Goal: Task Accomplishment & Management: Manage account settings

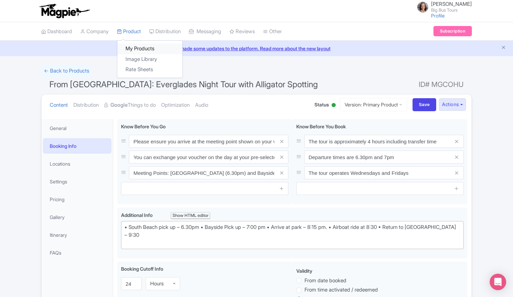
click at [138, 49] on link "My Products" at bounding box center [149, 49] width 65 height 11
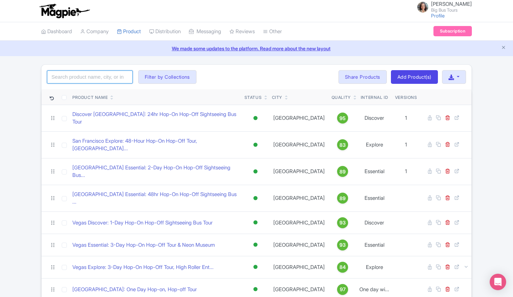
click at [96, 77] on input "search" at bounding box center [90, 77] width 86 height 13
type input "san francisco"
click button "Search" at bounding box center [0, 0] width 0 height 0
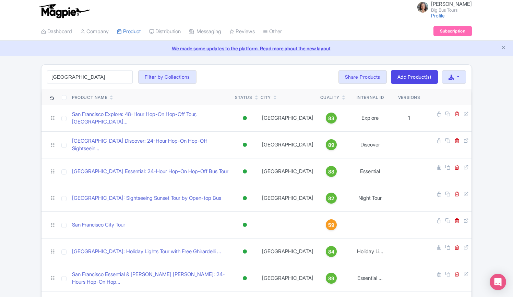
click at [281, 69] on div "san francisco Search Filter by Collections Andrew Brand License Brian Combos Co…" at bounding box center [256, 77] width 430 height 25
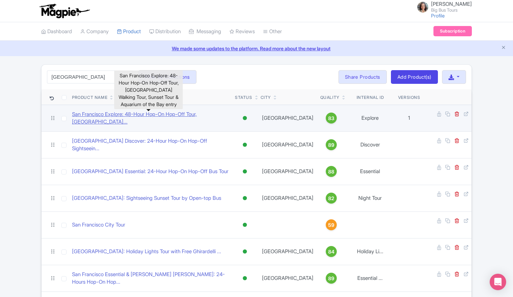
click at [101, 114] on link "San Francisco Explore: 48-Hour Hop-On Hop-Off Tour, China..." at bounding box center [150, 118] width 157 height 15
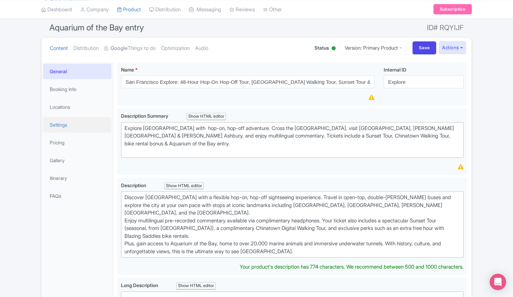
scroll to position [34, 0]
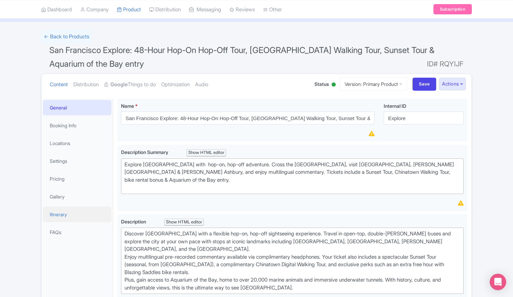
click at [56, 211] on link "Itinerary" at bounding box center [77, 214] width 69 height 15
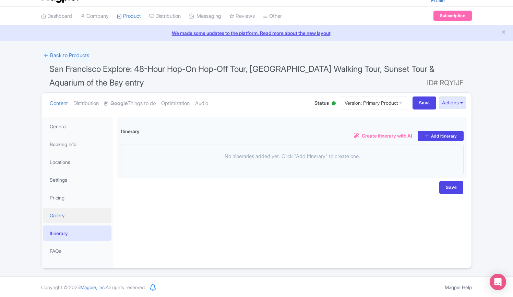
click at [58, 213] on link "Gallery" at bounding box center [77, 215] width 69 height 15
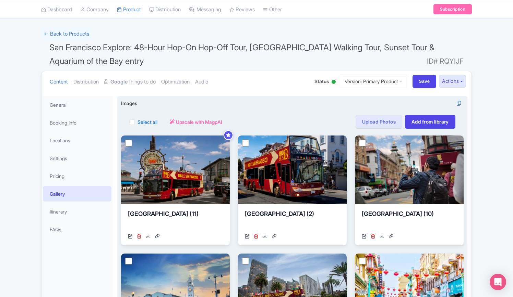
scroll to position [0, 0]
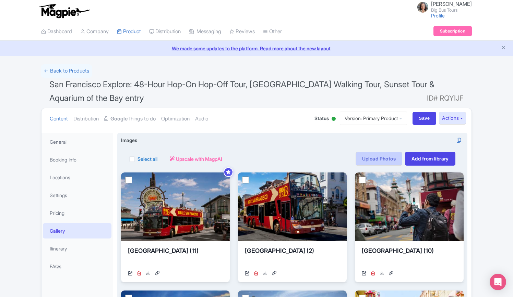
click at [372, 157] on link "Upload Photos" at bounding box center [378, 159] width 47 height 14
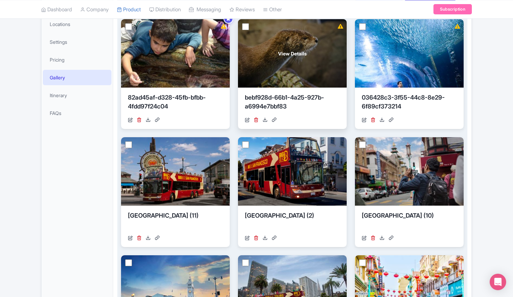
scroll to position [154, 0]
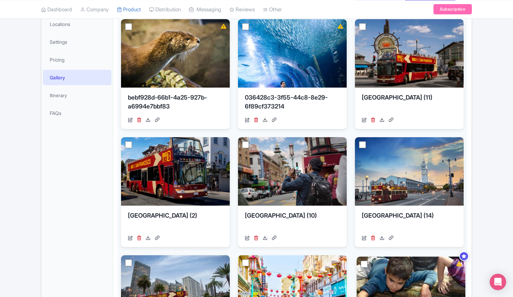
drag, startPoint x: 216, startPoint y: 71, endPoint x: 451, endPoint y: 309, distance: 334.9
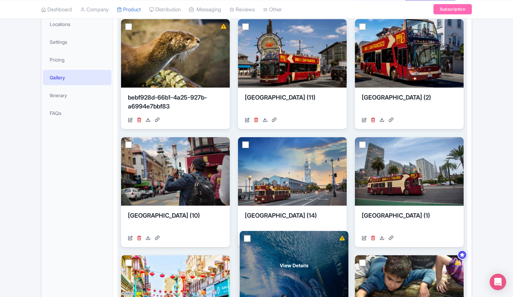
drag, startPoint x: 297, startPoint y: 63, endPoint x: 297, endPoint y: 275, distance: 212.4
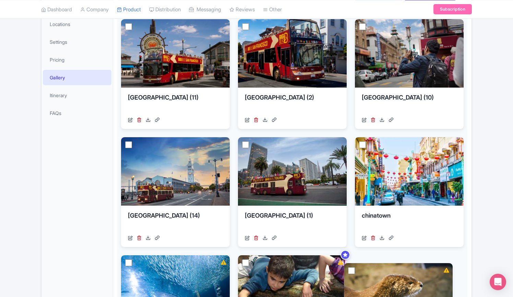
drag, startPoint x: 200, startPoint y: 67, endPoint x: 428, endPoint y: 306, distance: 330.3
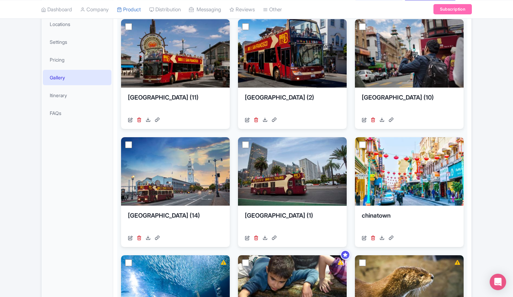
scroll to position [359, 0]
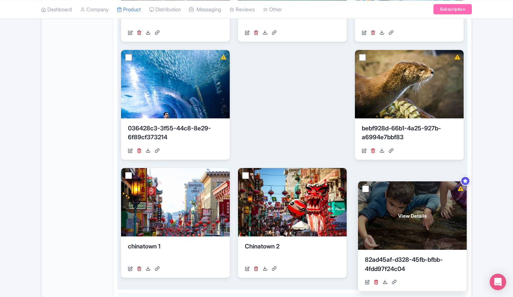
drag, startPoint x: 309, startPoint y: 76, endPoint x: 429, endPoint y: 209, distance: 178.5
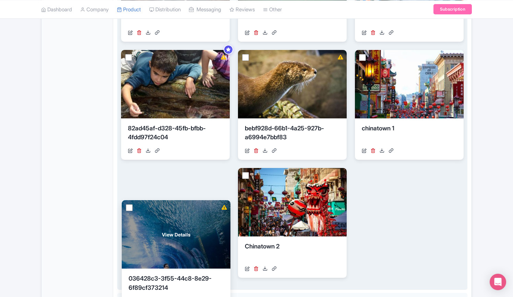
drag, startPoint x: 199, startPoint y: 102, endPoint x: 212, endPoint y: 226, distance: 124.3
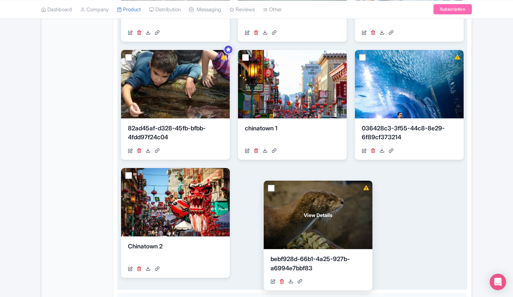
drag, startPoint x: 313, startPoint y: 103, endPoint x: 322, endPoint y: 212, distance: 109.4
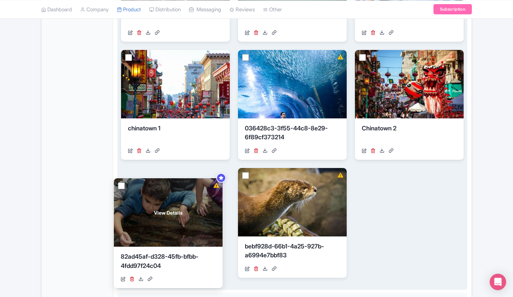
drag, startPoint x: 196, startPoint y: 100, endPoint x: 189, endPoint y: 226, distance: 126.3
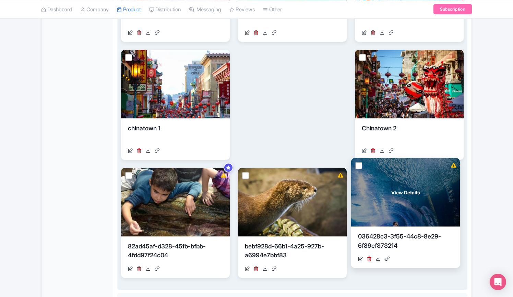
drag, startPoint x: 306, startPoint y: 105, endPoint x: 417, endPoint y: 212, distance: 154.4
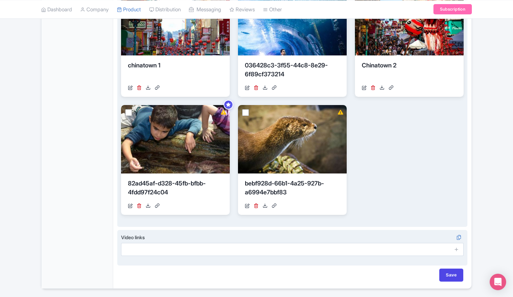
scroll to position [442, 0]
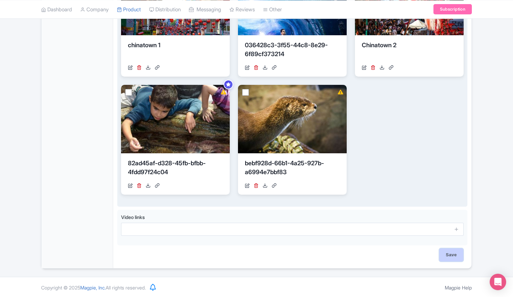
click at [452, 255] on input "Save" at bounding box center [451, 255] width 24 height 13
type input "Saving..."
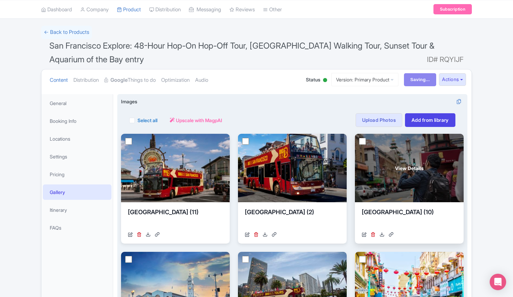
scroll to position [0, 0]
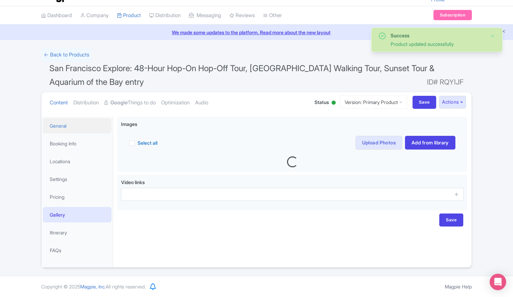
scroll to position [15, 0]
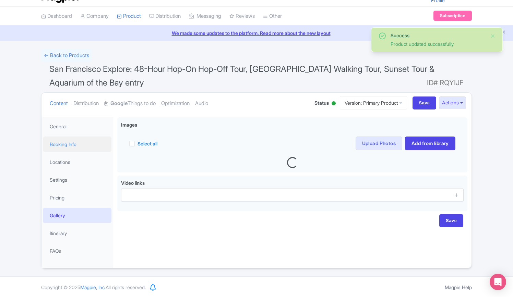
click at [61, 146] on link "Booking Info" at bounding box center [77, 144] width 69 height 15
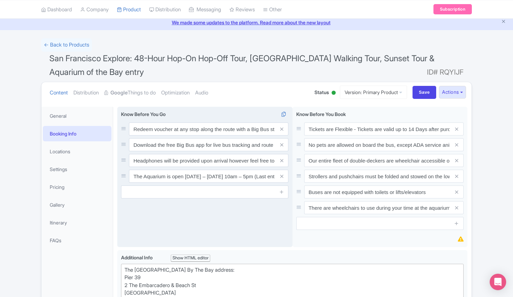
scroll to position [0, 0]
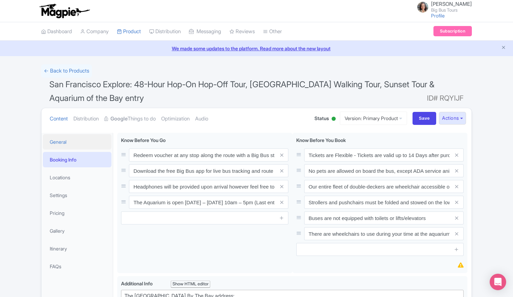
click at [59, 143] on link "General" at bounding box center [77, 141] width 69 height 15
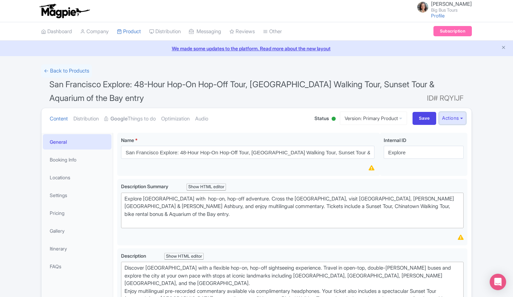
drag, startPoint x: 464, startPoint y: 118, endPoint x: 448, endPoint y: 130, distance: 19.9
click at [463, 119] on button "Actions" at bounding box center [452, 118] width 27 height 13
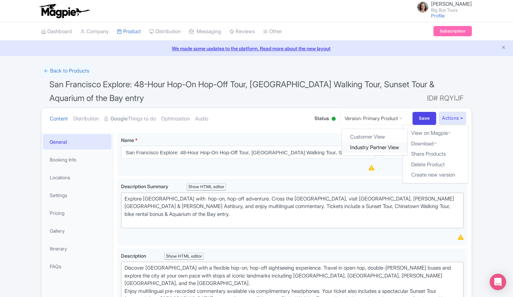
click at [370, 148] on link "Industry Partner View" at bounding box center [374, 148] width 65 height 11
